Goal: Find specific page/section: Find specific page/section

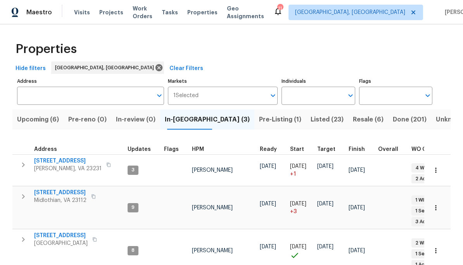
click at [37, 124] on span "Upcoming (6)" at bounding box center [38, 119] width 42 height 11
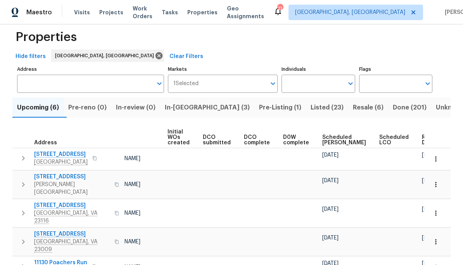
scroll to position [0, 55]
click at [422, 142] on span "Ready Date" at bounding box center [430, 140] width 17 height 11
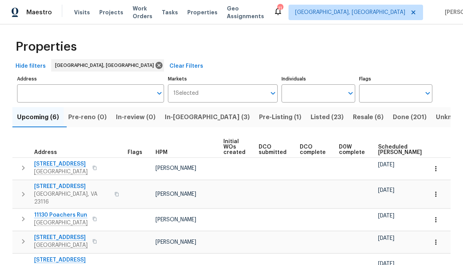
click at [67, 164] on span "[STREET_ADDRESS]" at bounding box center [60, 164] width 53 height 8
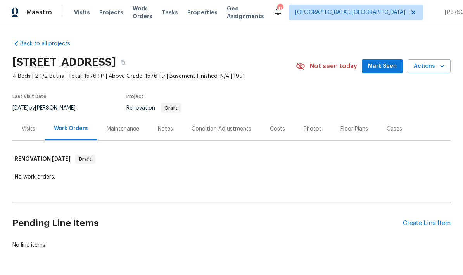
click at [219, 133] on div "Condition Adjustments" at bounding box center [221, 128] width 78 height 23
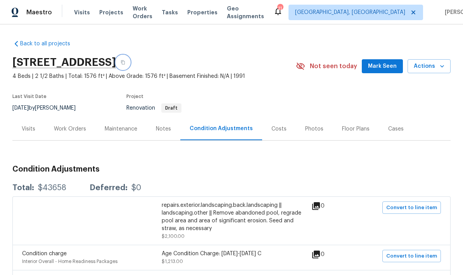
click at [125, 60] on icon "button" at bounding box center [123, 62] width 4 height 4
